Goal: Task Accomplishment & Management: Manage account settings

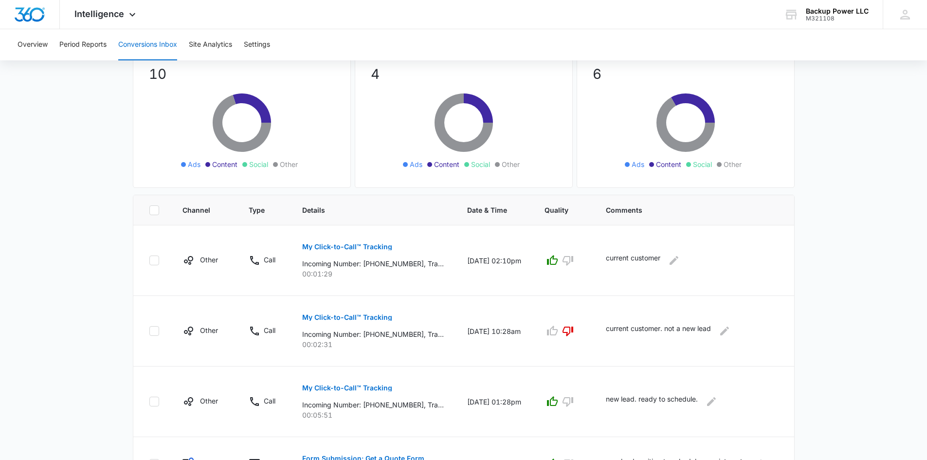
scroll to position [97, 0]
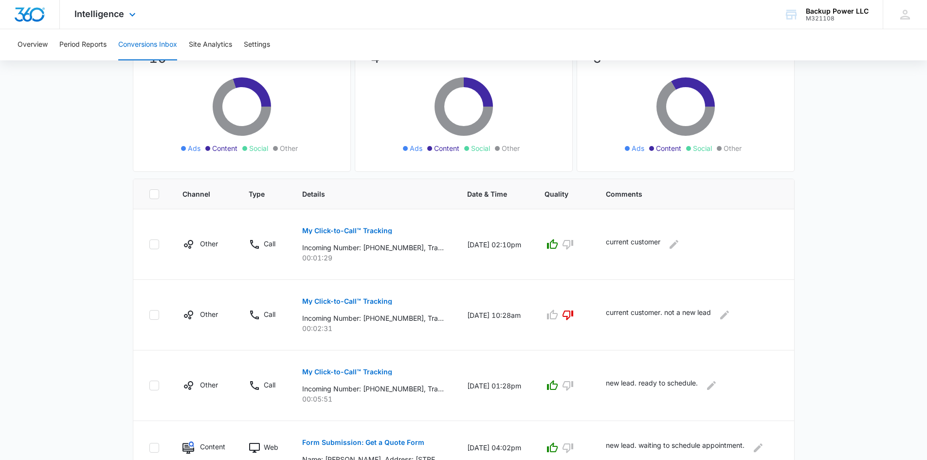
click at [110, 8] on div "Intelligence Apps Reputation Websites Forms CRM Email Social Content Ads Intell…" at bounding box center [106, 14] width 93 height 29
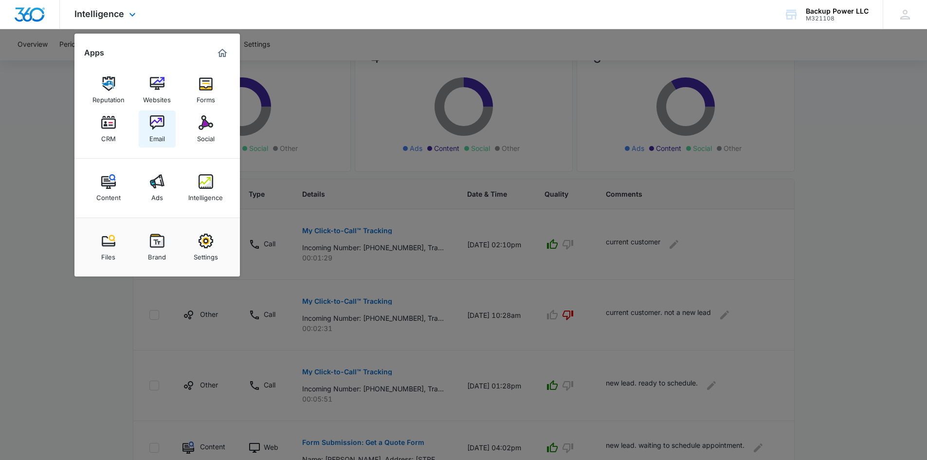
click at [151, 121] on img at bounding box center [157, 122] width 15 height 15
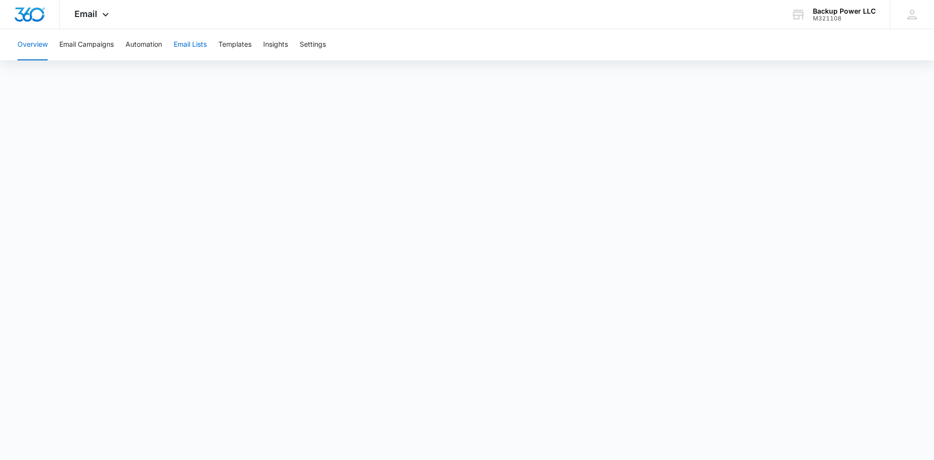
click at [194, 41] on button "Email Lists" at bounding box center [190, 44] width 33 height 31
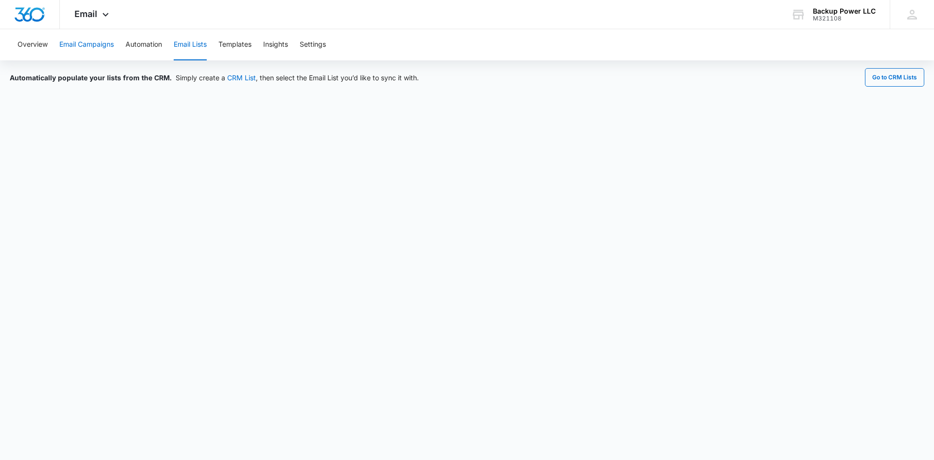
click at [107, 43] on button "Email Campaigns" at bounding box center [86, 44] width 54 height 31
